Goal: Task Accomplishment & Management: Use online tool/utility

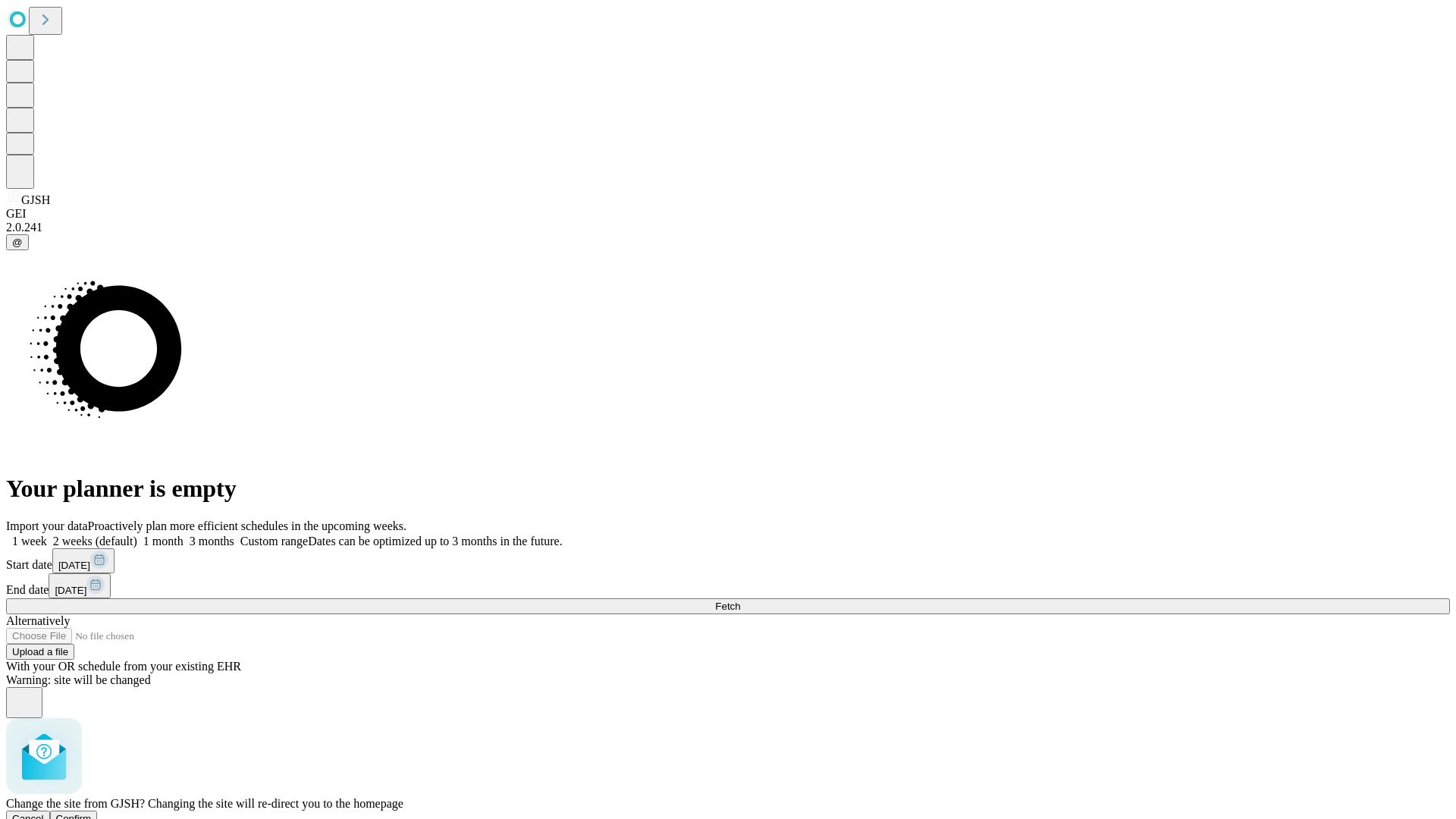
click at [92, 813] on span "Confirm" at bounding box center [74, 818] width 35 height 11
click at [47, 534] on label "1 week" at bounding box center [26, 541] width 41 height 13
click at [740, 601] on span "Fetch" at bounding box center [727, 606] width 25 height 11
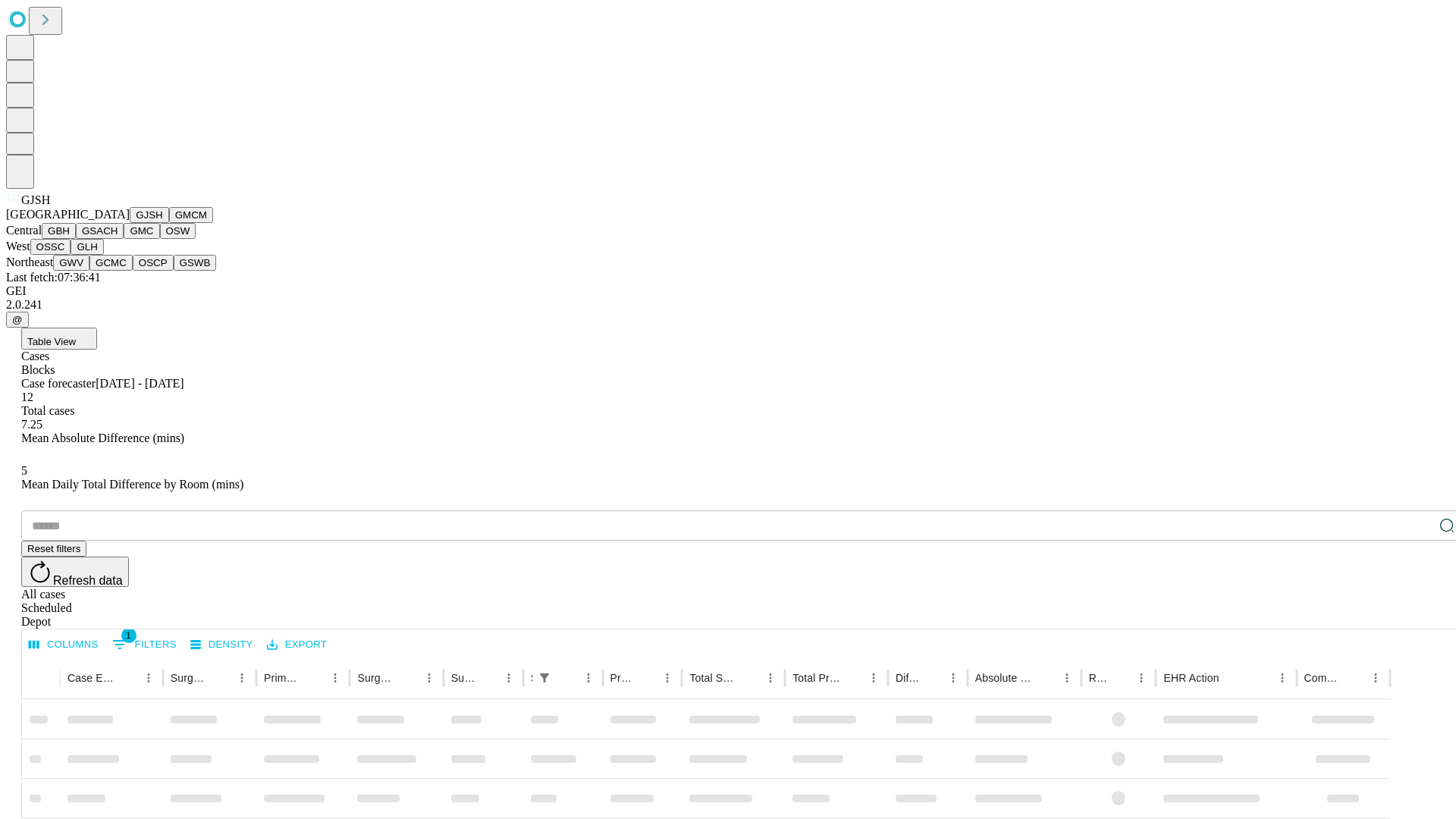
click at [169, 223] on button "GMCM" at bounding box center [191, 214] width 44 height 15
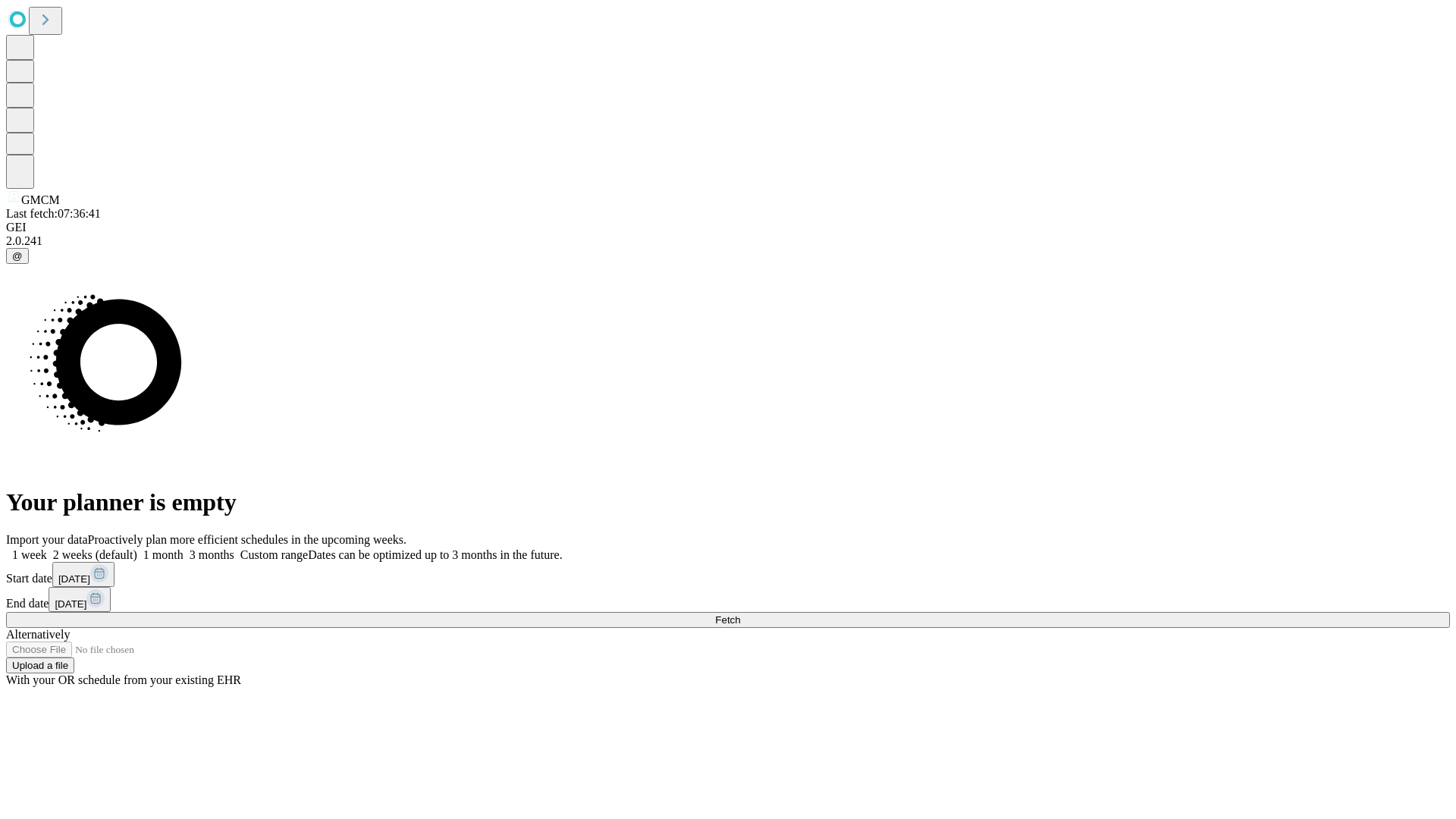
click at [47, 548] on label "1 week" at bounding box center [26, 554] width 41 height 13
click at [740, 614] on span "Fetch" at bounding box center [727, 620] width 25 height 11
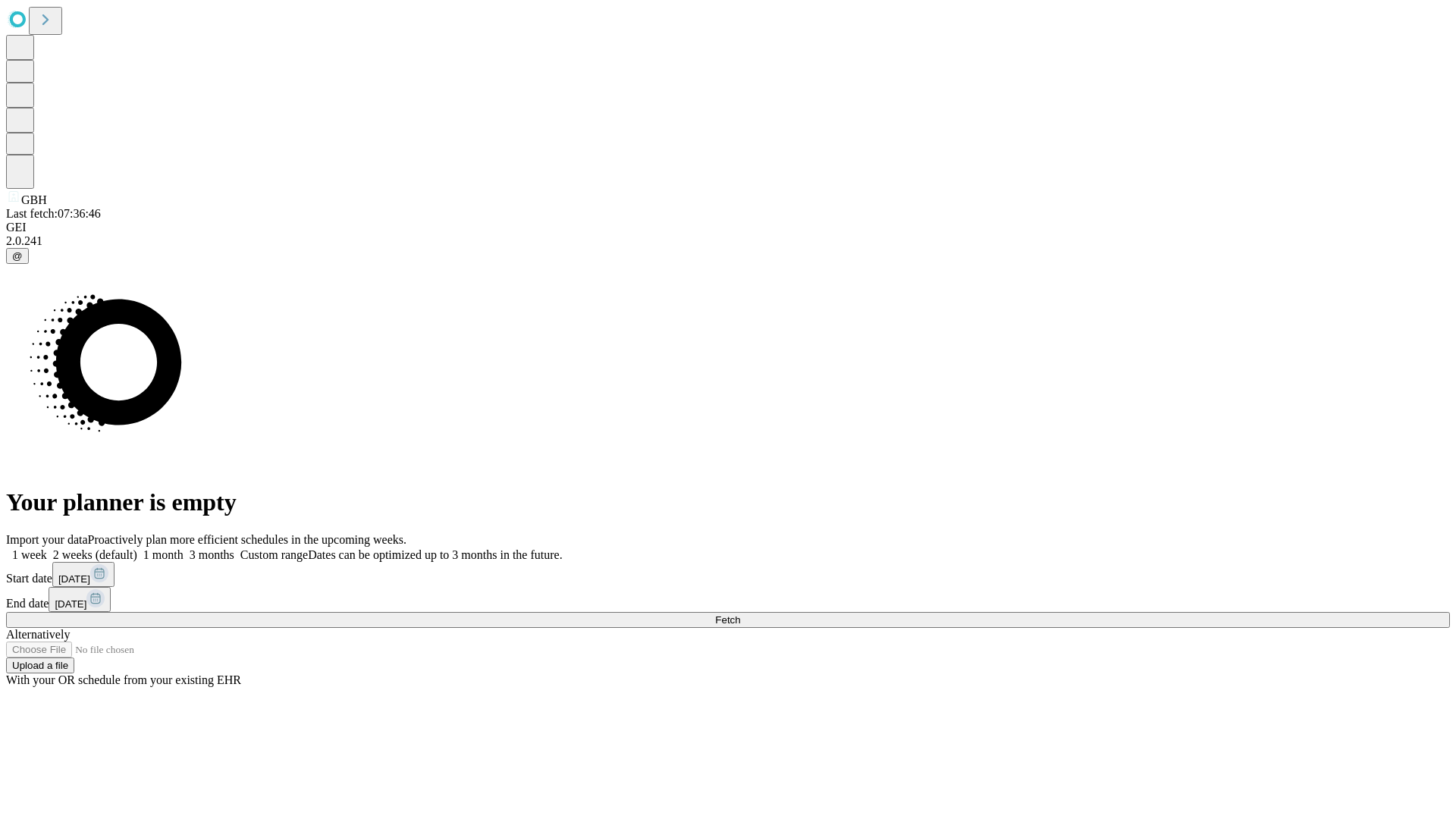
click at [740, 614] on span "Fetch" at bounding box center [727, 620] width 25 height 11
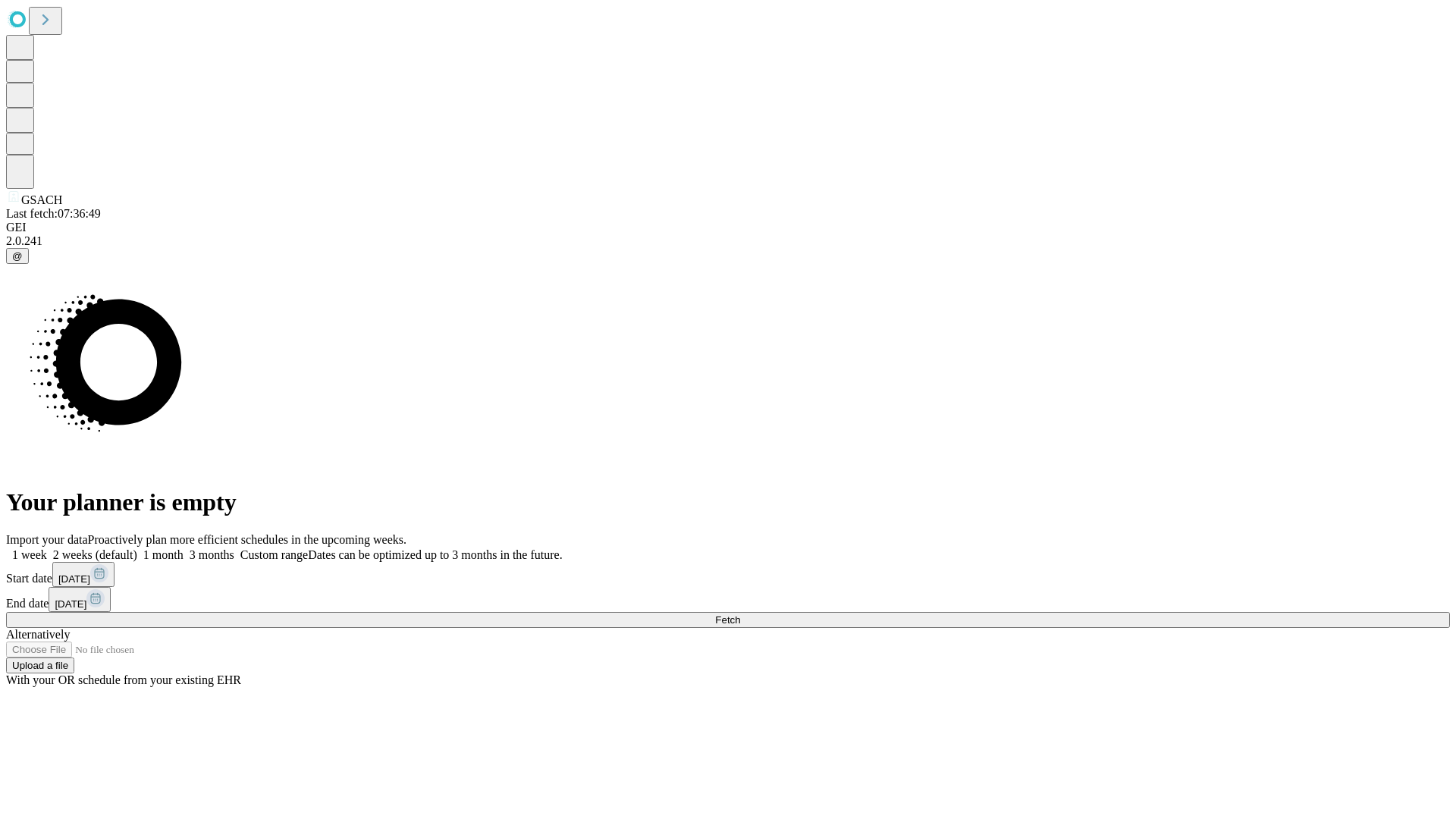
click at [47, 548] on label "1 week" at bounding box center [26, 554] width 41 height 13
click at [740, 614] on span "Fetch" at bounding box center [727, 620] width 25 height 11
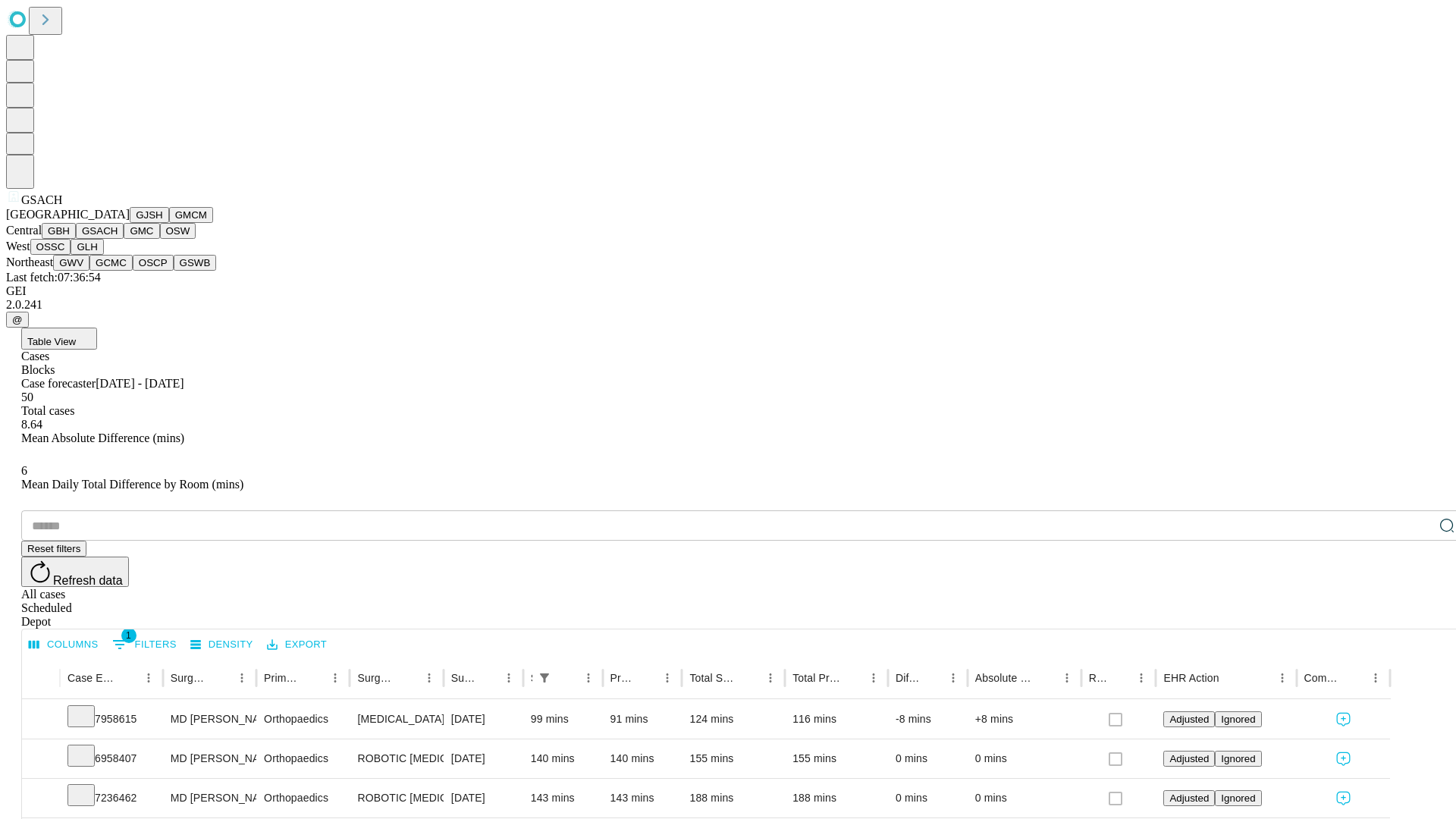
click at [124, 238] on button "GMC" at bounding box center [141, 230] width 35 height 15
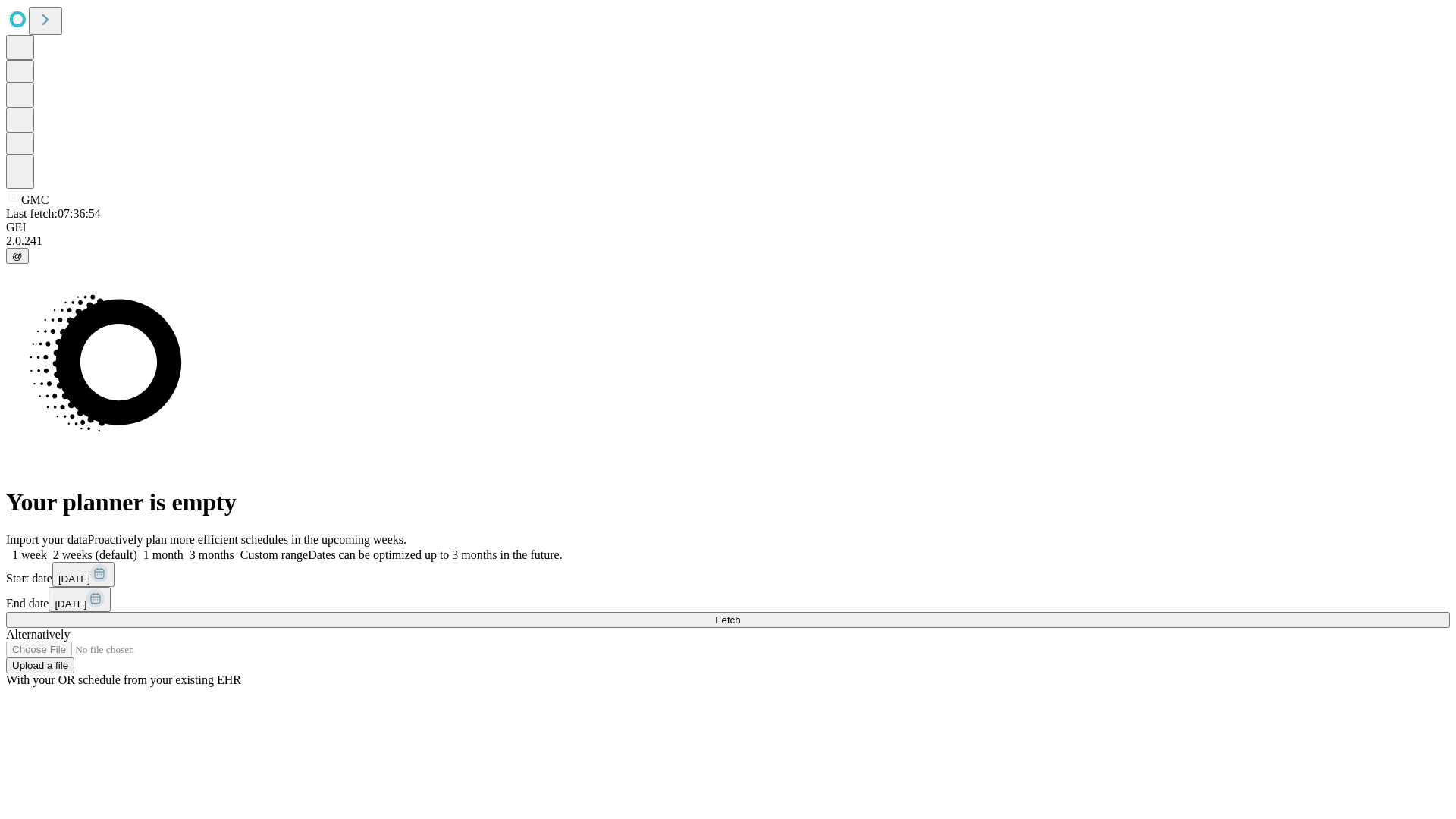
click at [740, 614] on span "Fetch" at bounding box center [727, 620] width 25 height 11
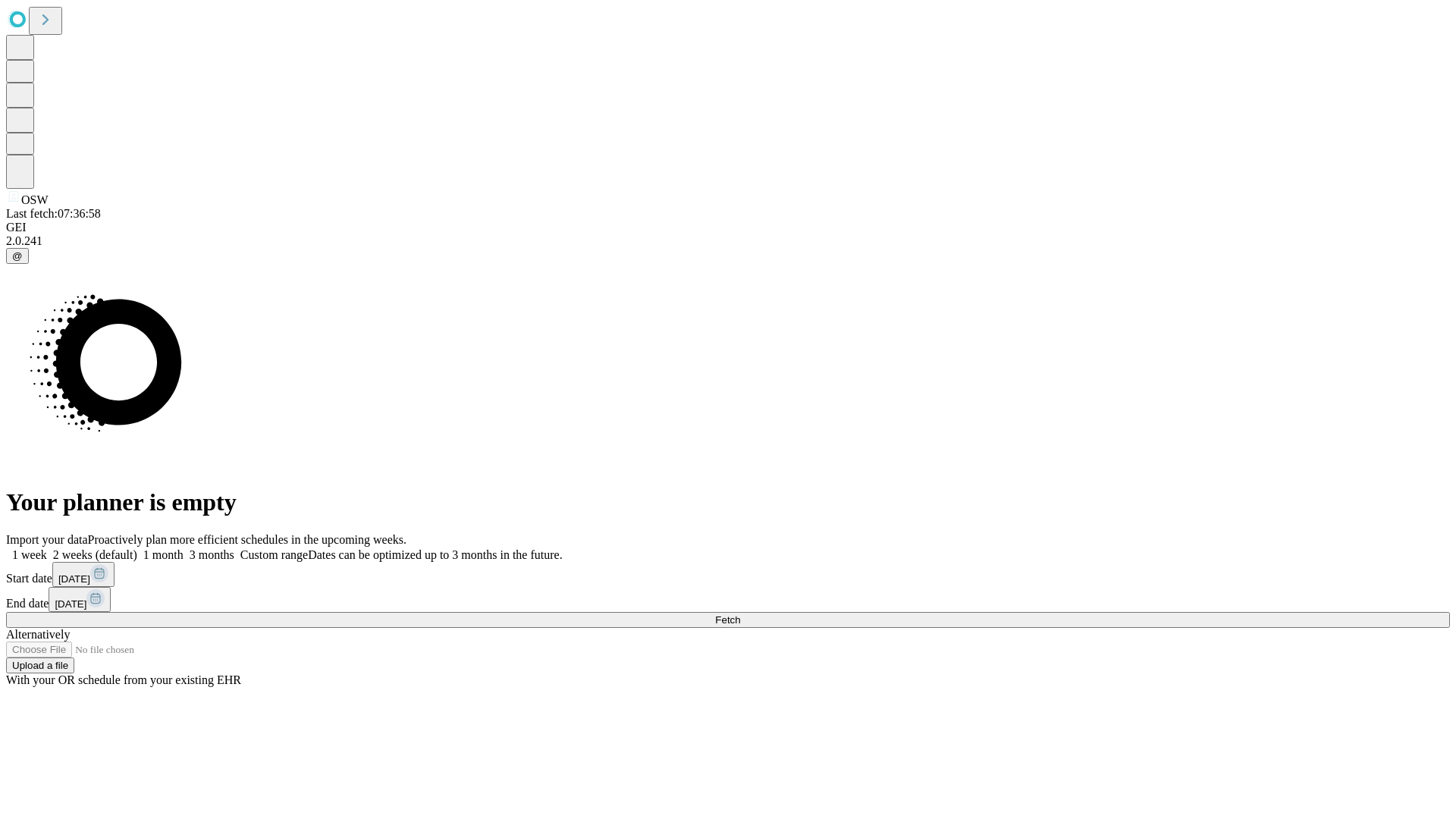
click at [47, 548] on label "1 week" at bounding box center [26, 554] width 41 height 13
click at [740, 614] on span "Fetch" at bounding box center [727, 620] width 25 height 11
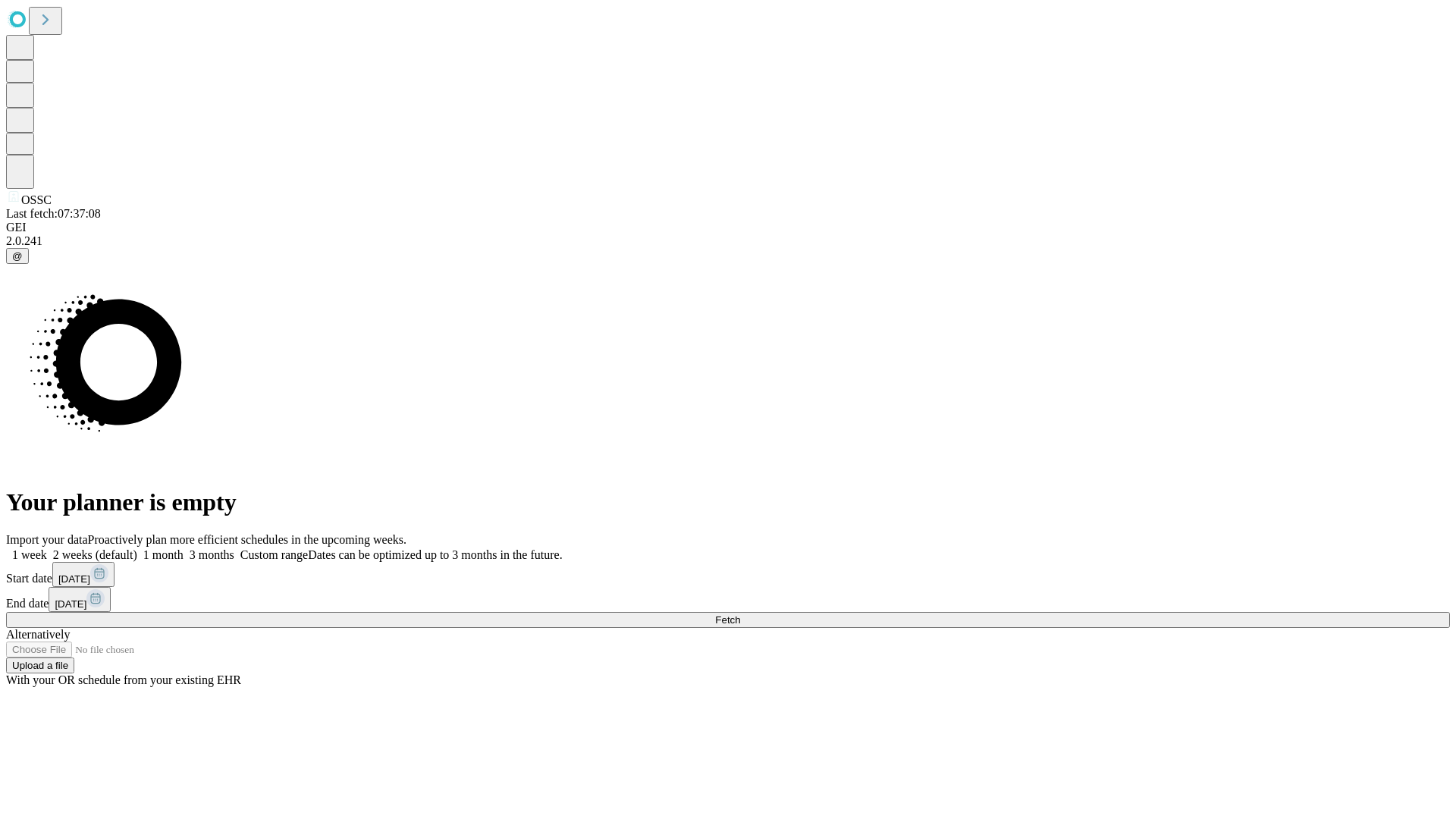
click at [47, 548] on label "1 week" at bounding box center [26, 554] width 41 height 13
click at [740, 614] on span "Fetch" at bounding box center [727, 620] width 25 height 11
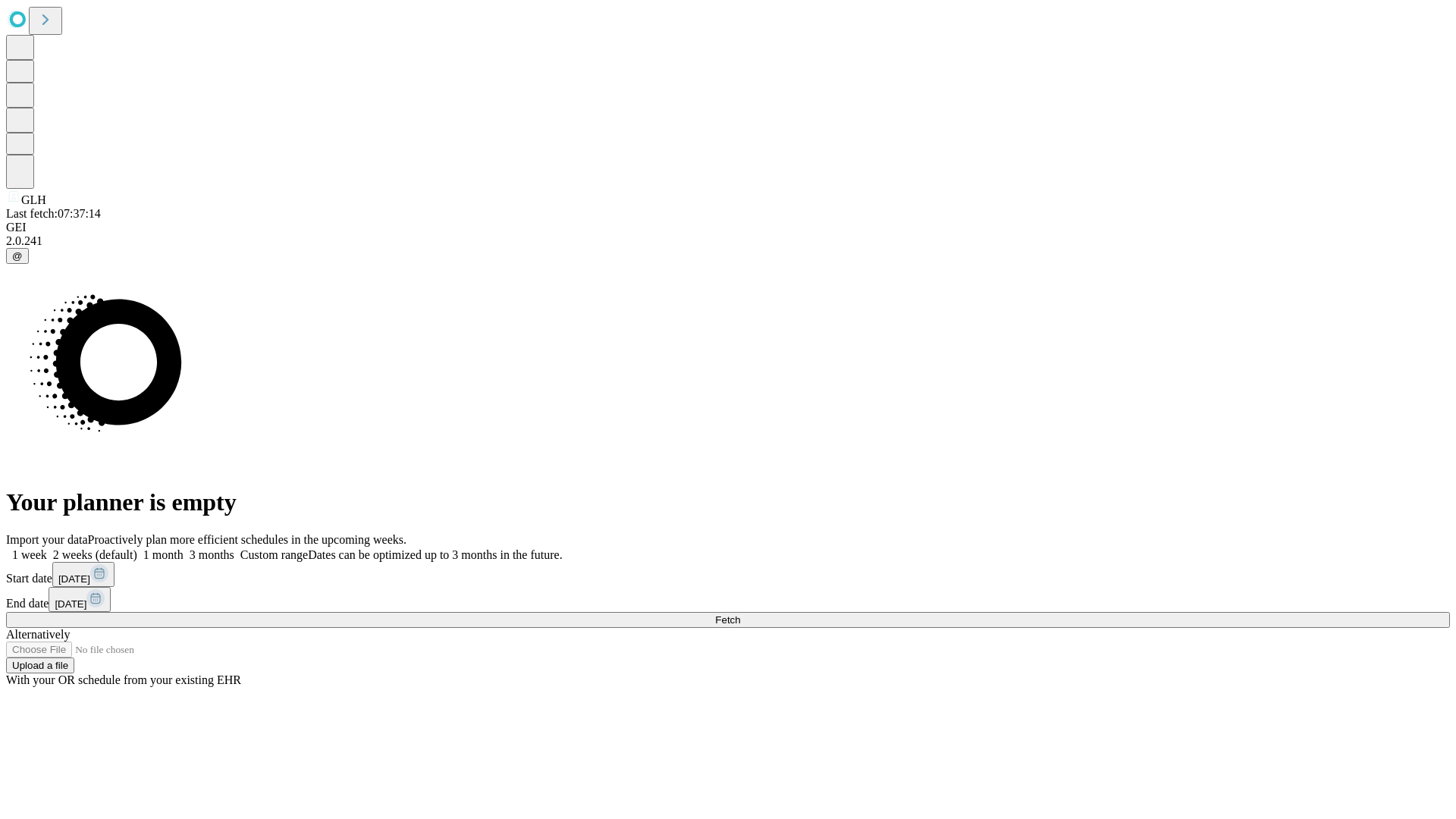
click at [47, 548] on label "1 week" at bounding box center [26, 554] width 41 height 13
click at [740, 614] on span "Fetch" at bounding box center [727, 620] width 25 height 11
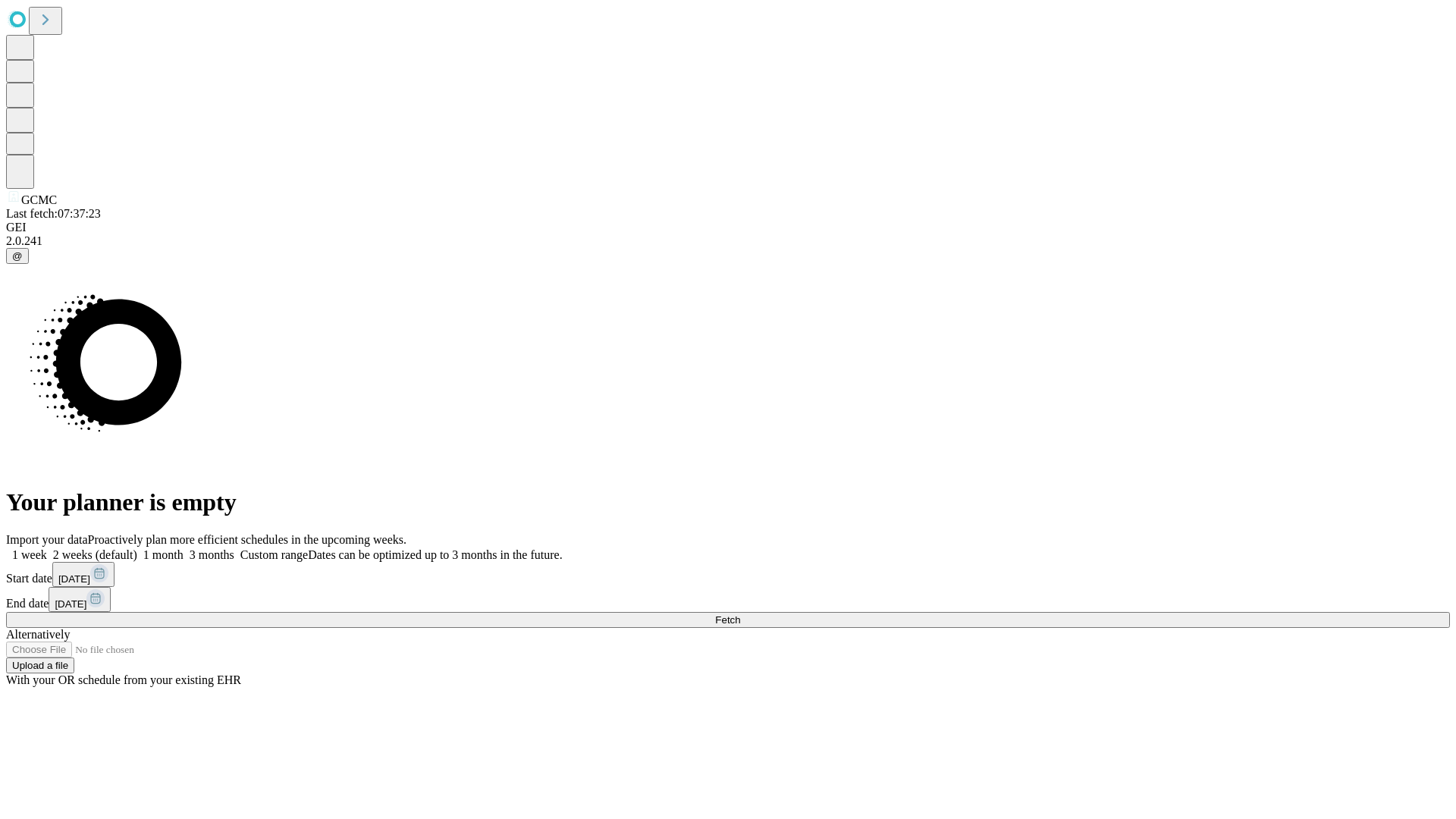
click at [47, 548] on label "1 week" at bounding box center [26, 554] width 41 height 13
click at [740, 614] on span "Fetch" at bounding box center [727, 620] width 25 height 11
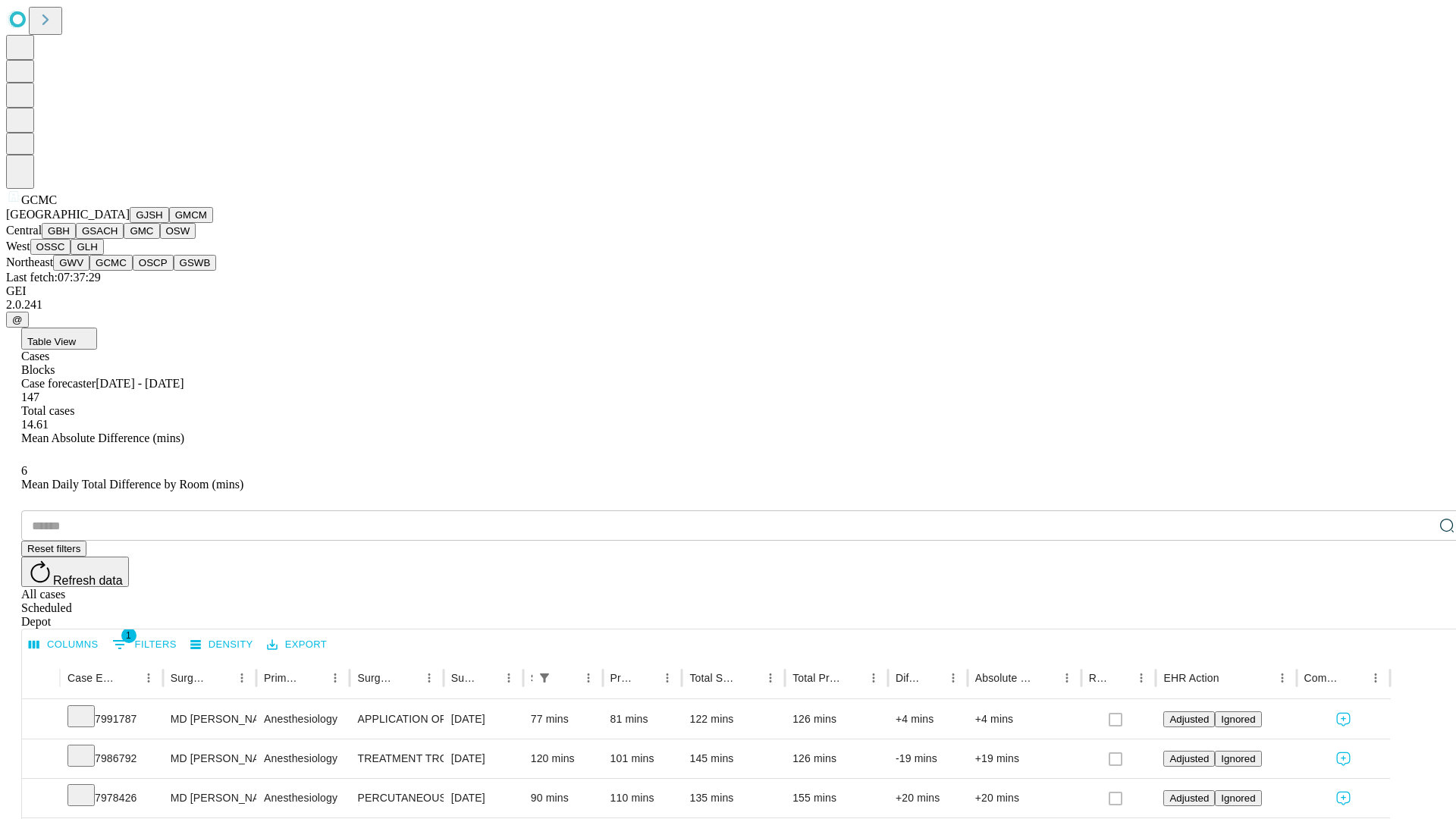
click at [133, 270] on button "OSCP" at bounding box center [153, 262] width 41 height 15
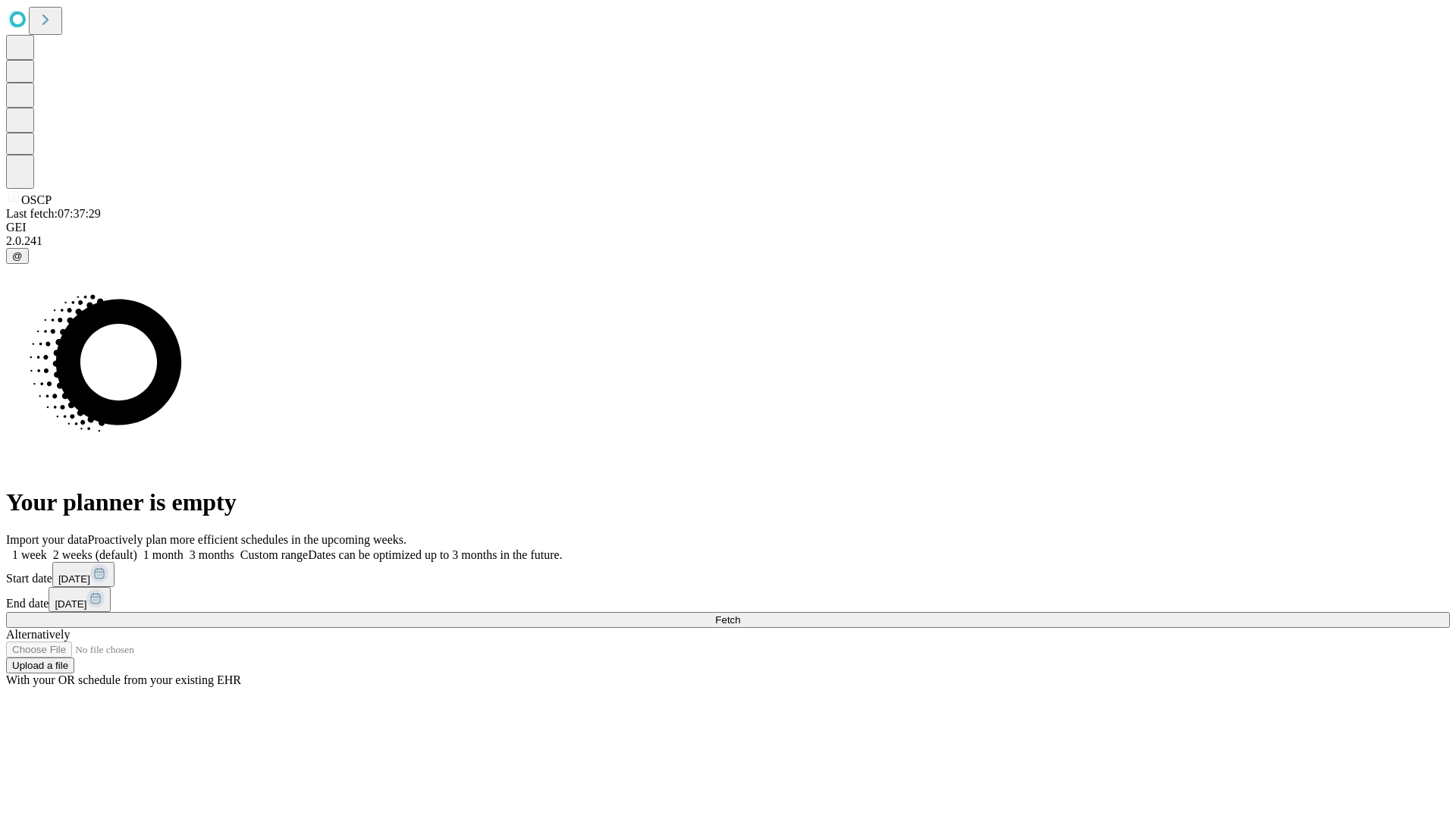
click at [47, 548] on label "1 week" at bounding box center [26, 554] width 41 height 13
click at [740, 614] on span "Fetch" at bounding box center [727, 620] width 25 height 11
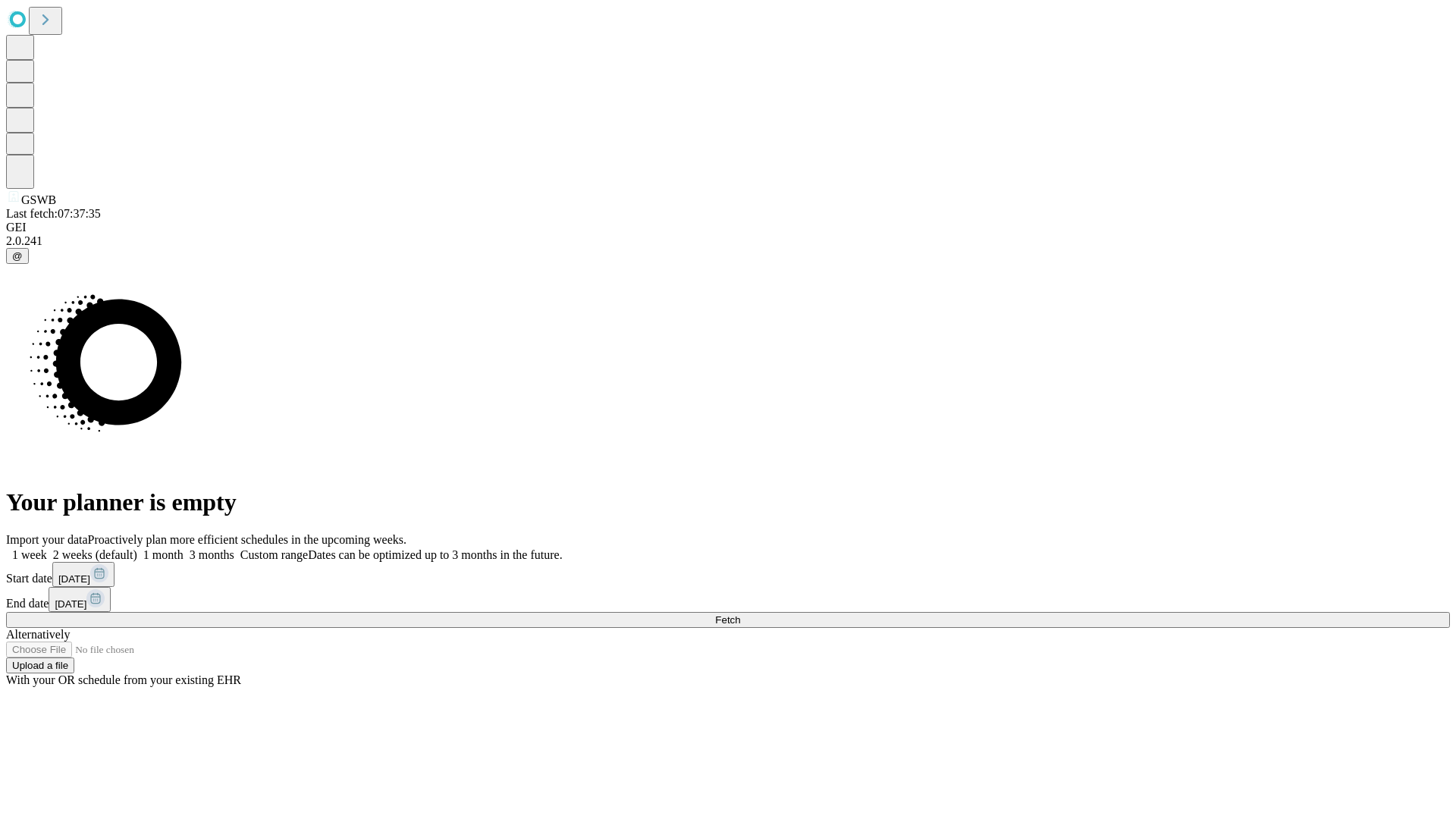
click at [47, 548] on label "1 week" at bounding box center [26, 554] width 41 height 13
click at [740, 614] on span "Fetch" at bounding box center [727, 620] width 25 height 11
